Goal: Consume media (video, audio): Consume media (video, audio)

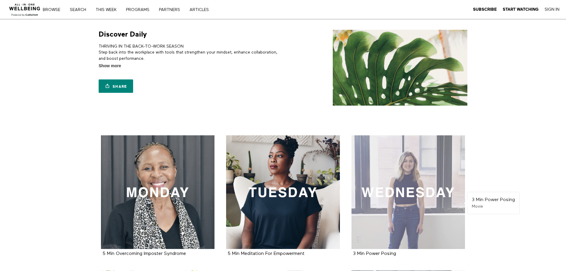
click at [402, 167] on div at bounding box center [409, 192] width 114 height 114
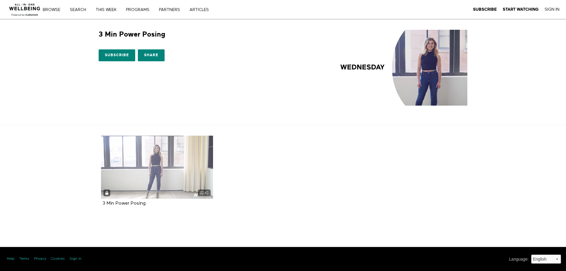
click at [187, 174] on div "02:41" at bounding box center [157, 167] width 112 height 63
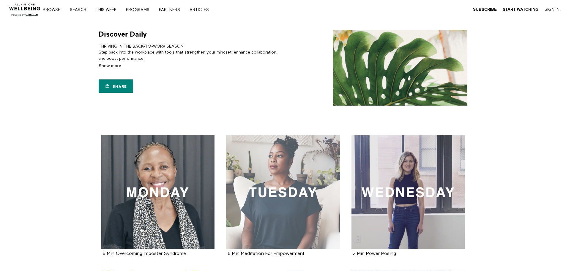
click at [271, 183] on div at bounding box center [283, 192] width 114 height 114
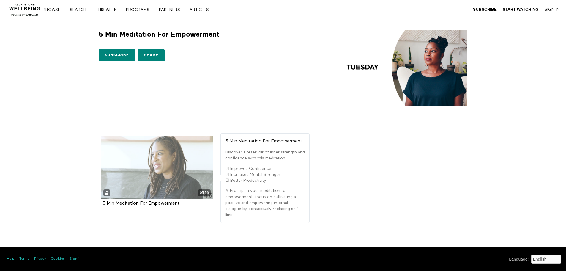
click at [167, 181] on div "05:56" at bounding box center [157, 167] width 112 height 63
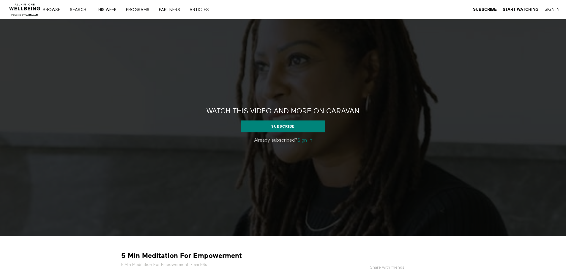
click at [304, 142] on link "Sign in" at bounding box center [304, 140] width 15 height 5
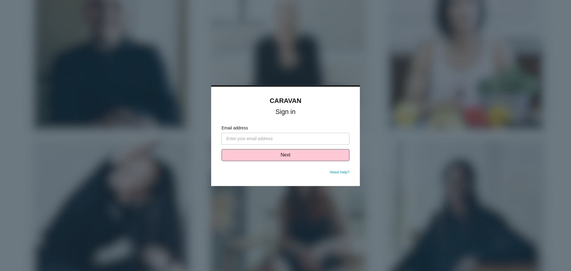
click at [304, 140] on input "Email address" at bounding box center [285, 139] width 128 height 12
type input "m"
type input "[EMAIL_ADDRESS][PERSON_NAME][DOMAIN_NAME]"
click at [281, 155] on button "Next" at bounding box center [285, 155] width 128 height 12
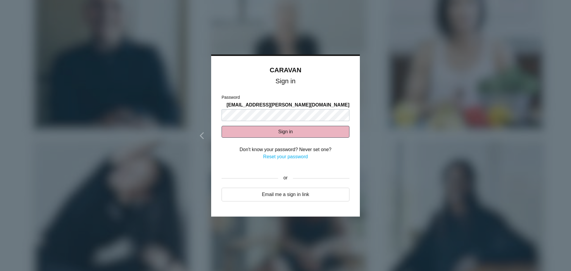
click at [289, 131] on button "Sign in" at bounding box center [285, 132] width 128 height 12
